Goal: Task Accomplishment & Management: Complete application form

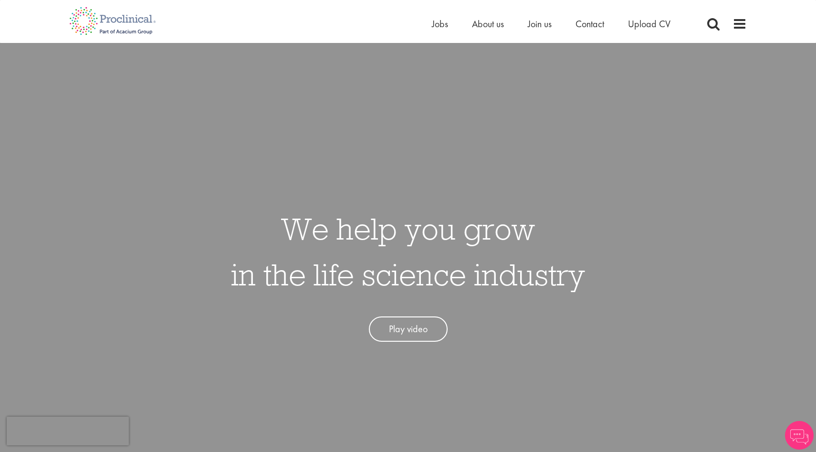
click at [655, 17] on li "Upload CV" at bounding box center [649, 24] width 42 height 14
click at [654, 23] on span "Upload CV" at bounding box center [649, 24] width 42 height 12
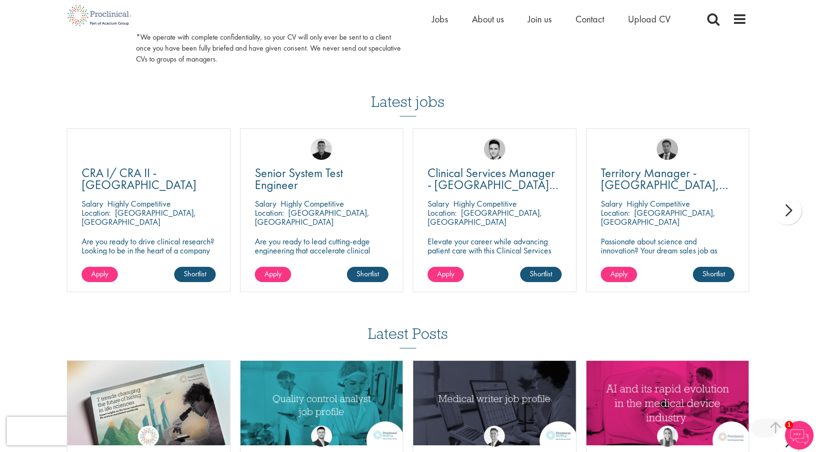
scroll to position [613, 0]
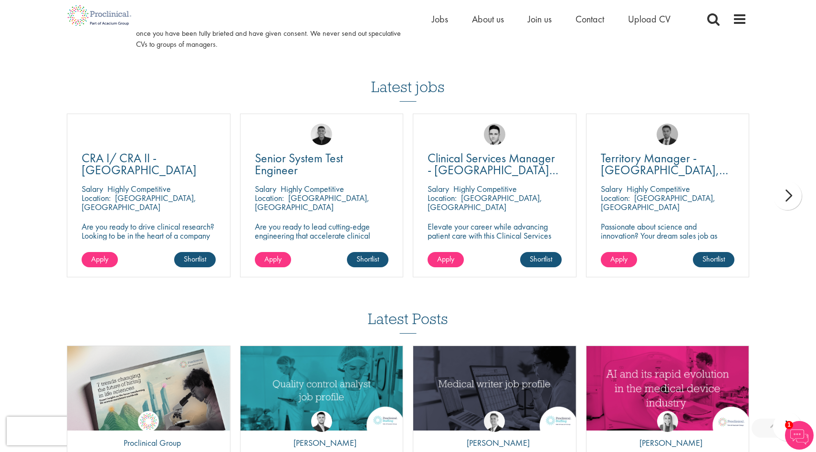
click at [783, 195] on div "next" at bounding box center [787, 195] width 29 height 29
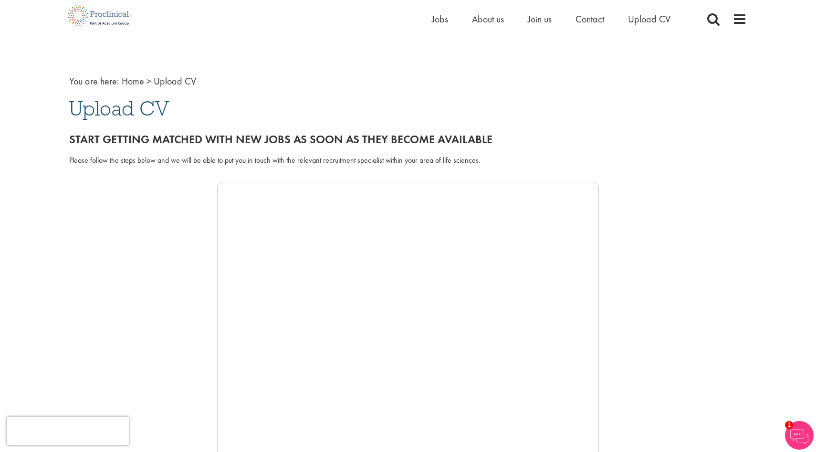
scroll to position [14, 0]
click at [129, 120] on span "Upload CV" at bounding box center [119, 108] width 100 height 26
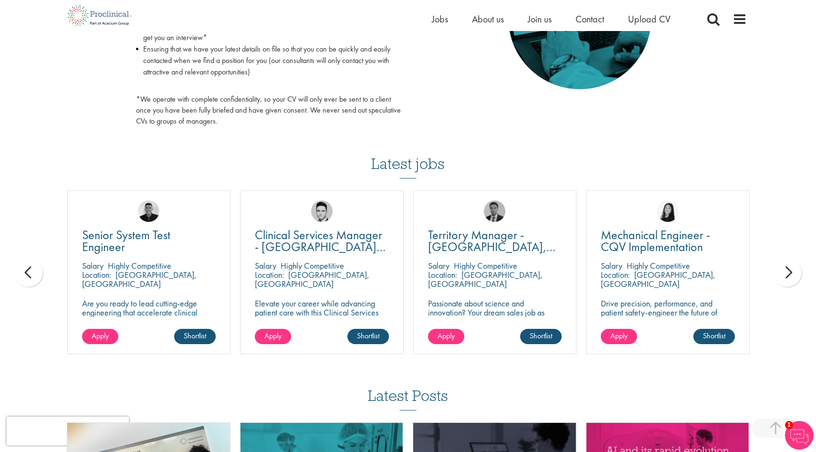
scroll to position [546, 0]
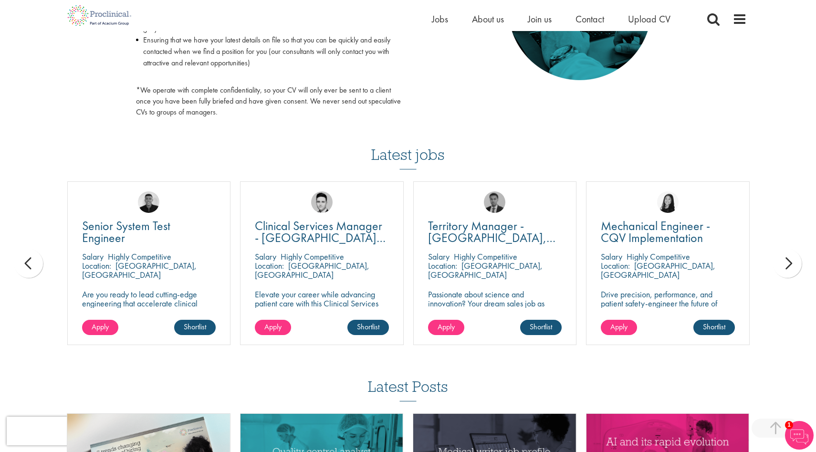
click at [784, 263] on div "next" at bounding box center [787, 263] width 29 height 29
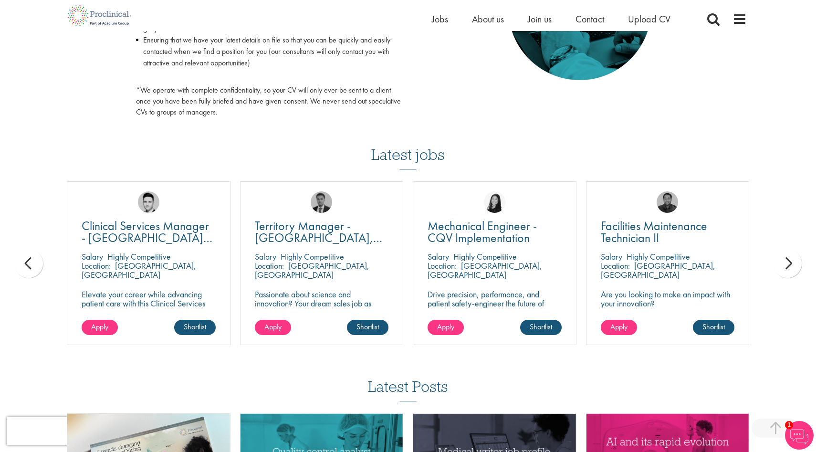
click at [784, 263] on div "next" at bounding box center [787, 263] width 29 height 29
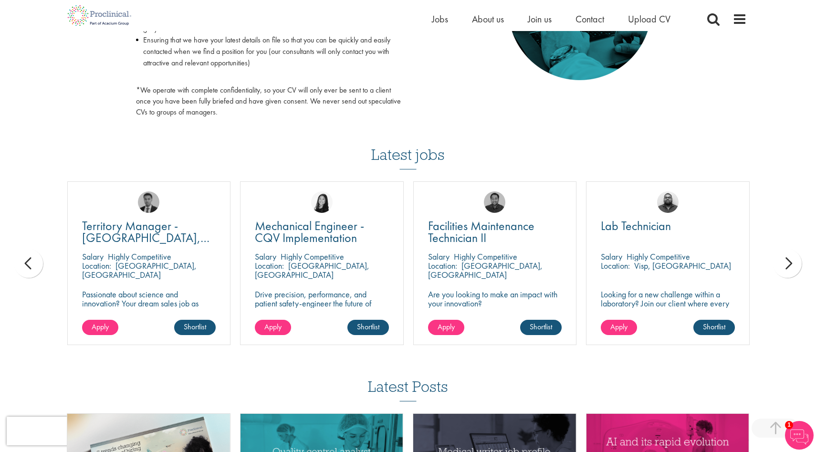
click at [790, 264] on div "next" at bounding box center [787, 263] width 29 height 29
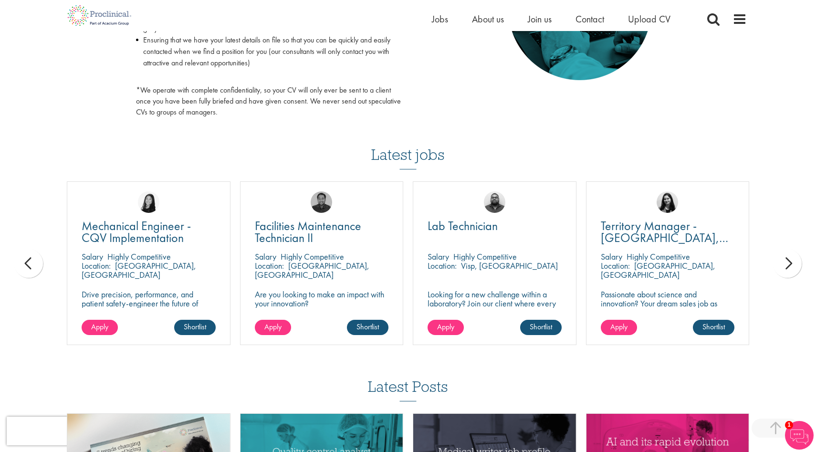
click at [790, 264] on div "next" at bounding box center [787, 263] width 29 height 29
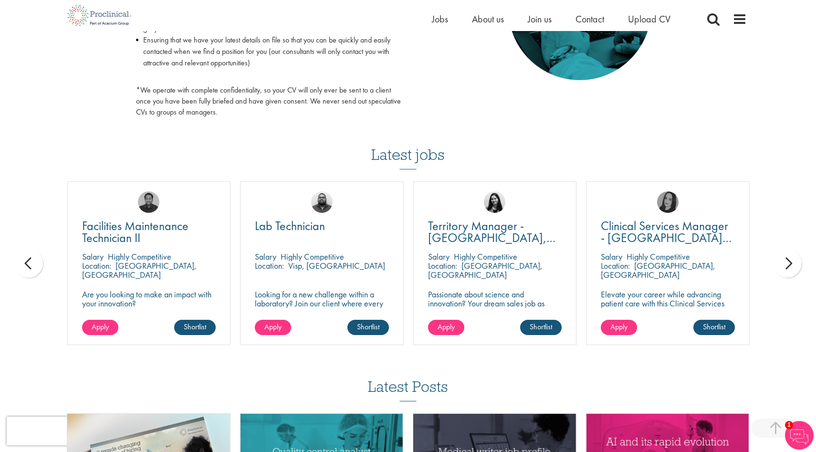
click at [790, 264] on div "next" at bounding box center [787, 263] width 29 height 29
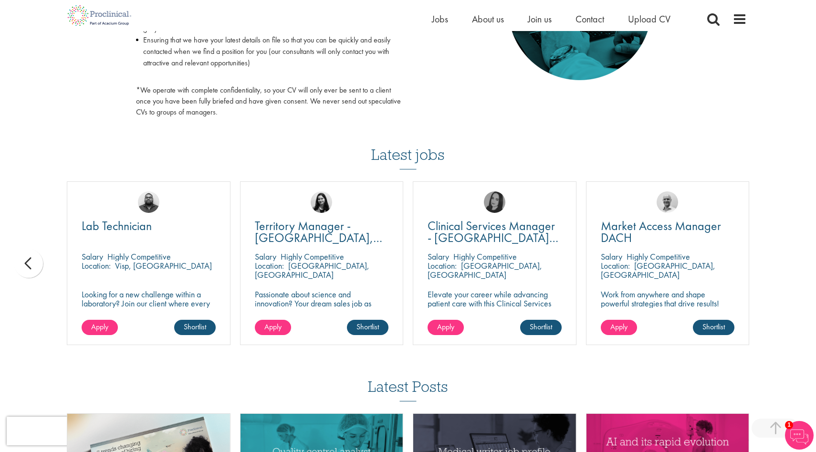
click at [790, 264] on div "You are here: Home > Upload CV Upload CV Start getting matched with new jobs as…" at bounding box center [408, 33] width 816 height 1159
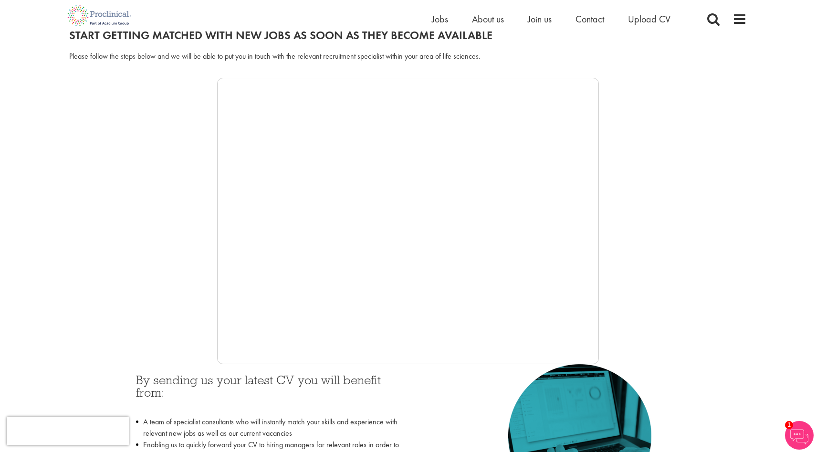
scroll to position [123, 0]
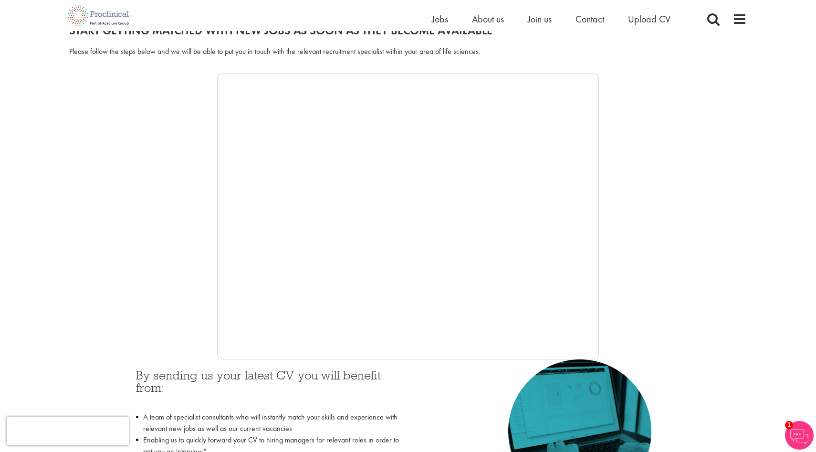
click at [717, 152] on div at bounding box center [408, 216] width 678 height 286
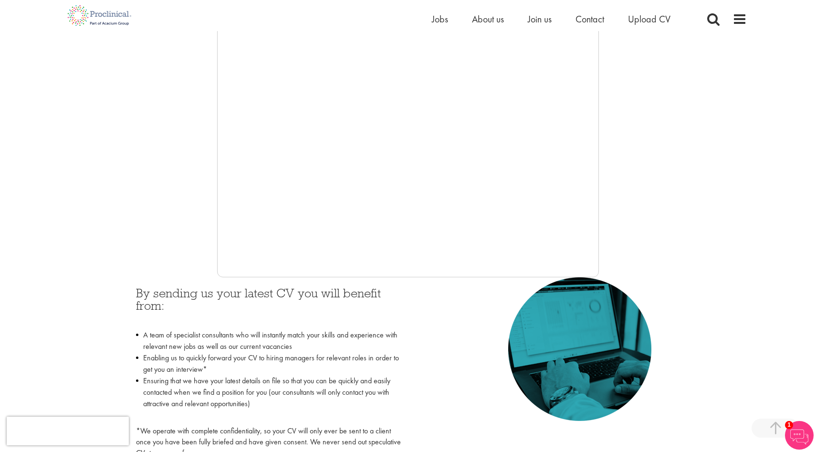
scroll to position [227, 0]
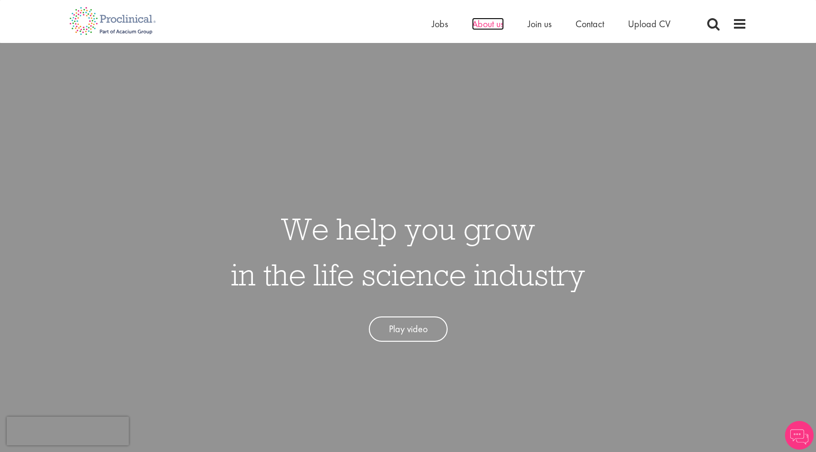
click at [488, 22] on span "About us" at bounding box center [488, 24] width 32 height 12
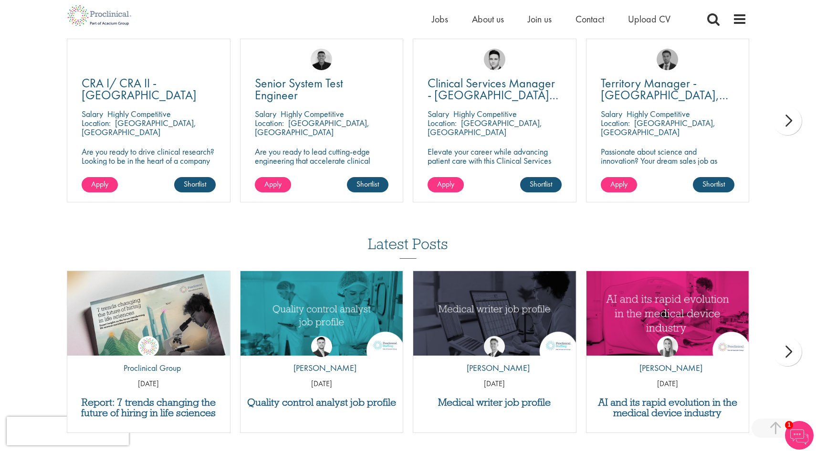
scroll to position [1664, 0]
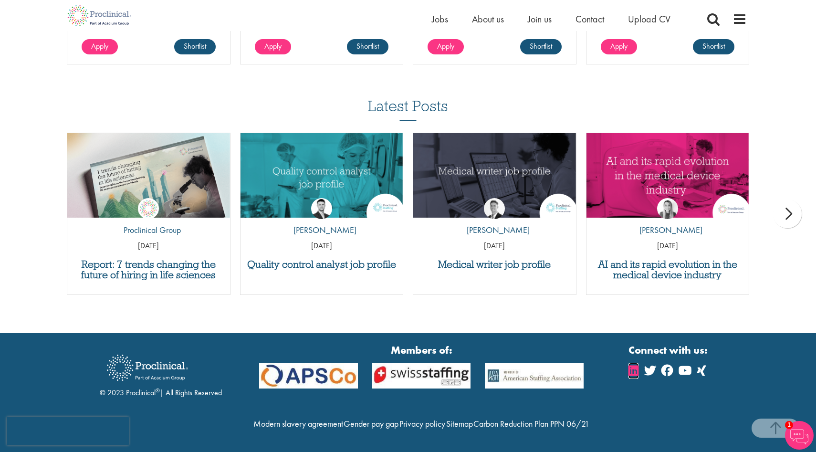
click at [632, 365] on icon at bounding box center [634, 370] width 10 height 11
